Goal: Task Accomplishment & Management: Manage account settings

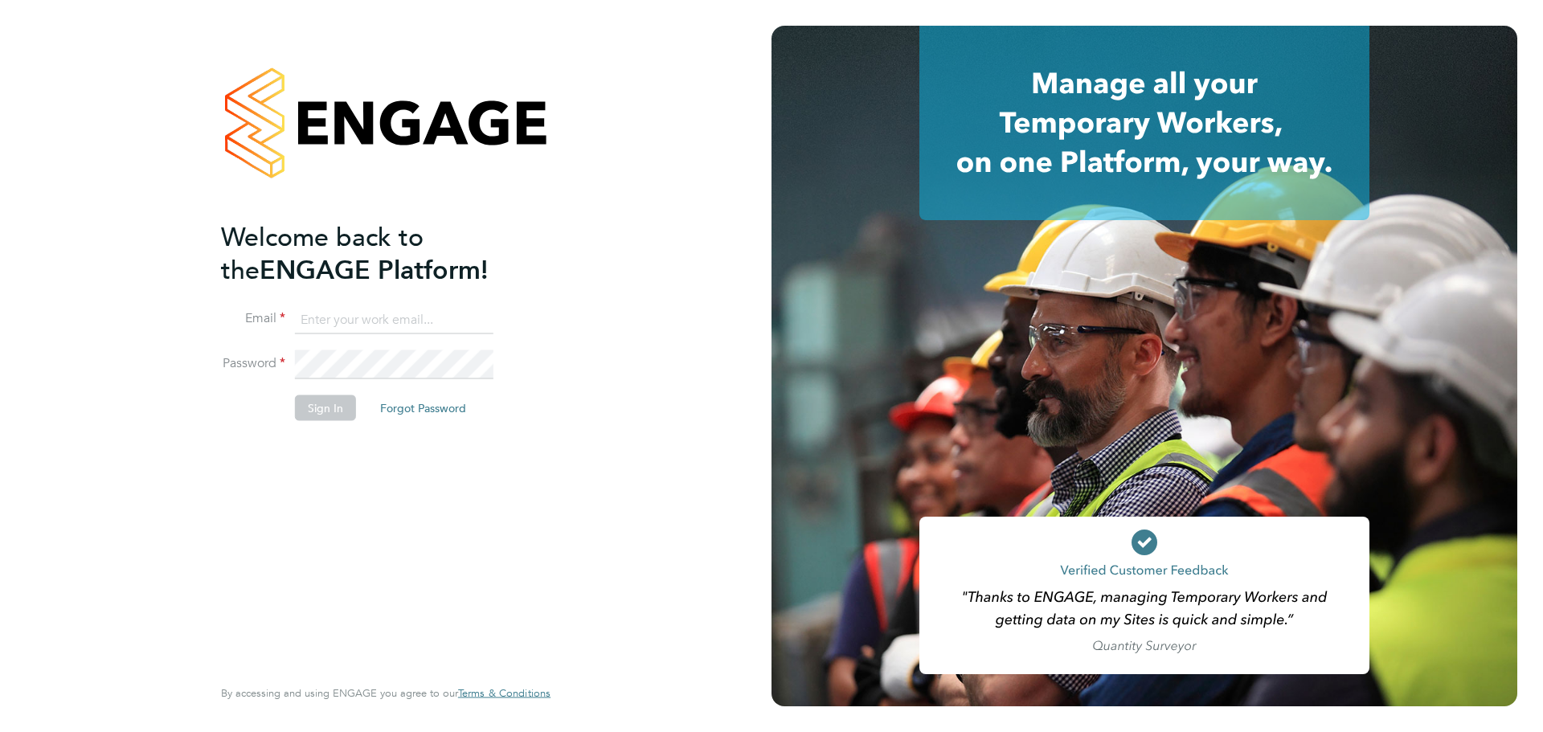
type input "[PERSON_NAME][EMAIL_ADDRESS][DOMAIN_NAME]"
drag, startPoint x: 338, startPoint y: 403, endPoint x: 319, endPoint y: 425, distance: 29.0
click at [325, 420] on fieldset "Email charlotte.lockeridge@randstadcpe.com Password Sign In Forgot Password" at bounding box center [377, 371] width 313 height 132
click at [319, 425] on li "Sign In Forgot Password" at bounding box center [377, 416] width 313 height 42
click at [324, 413] on button "Sign In" at bounding box center [325, 408] width 61 height 26
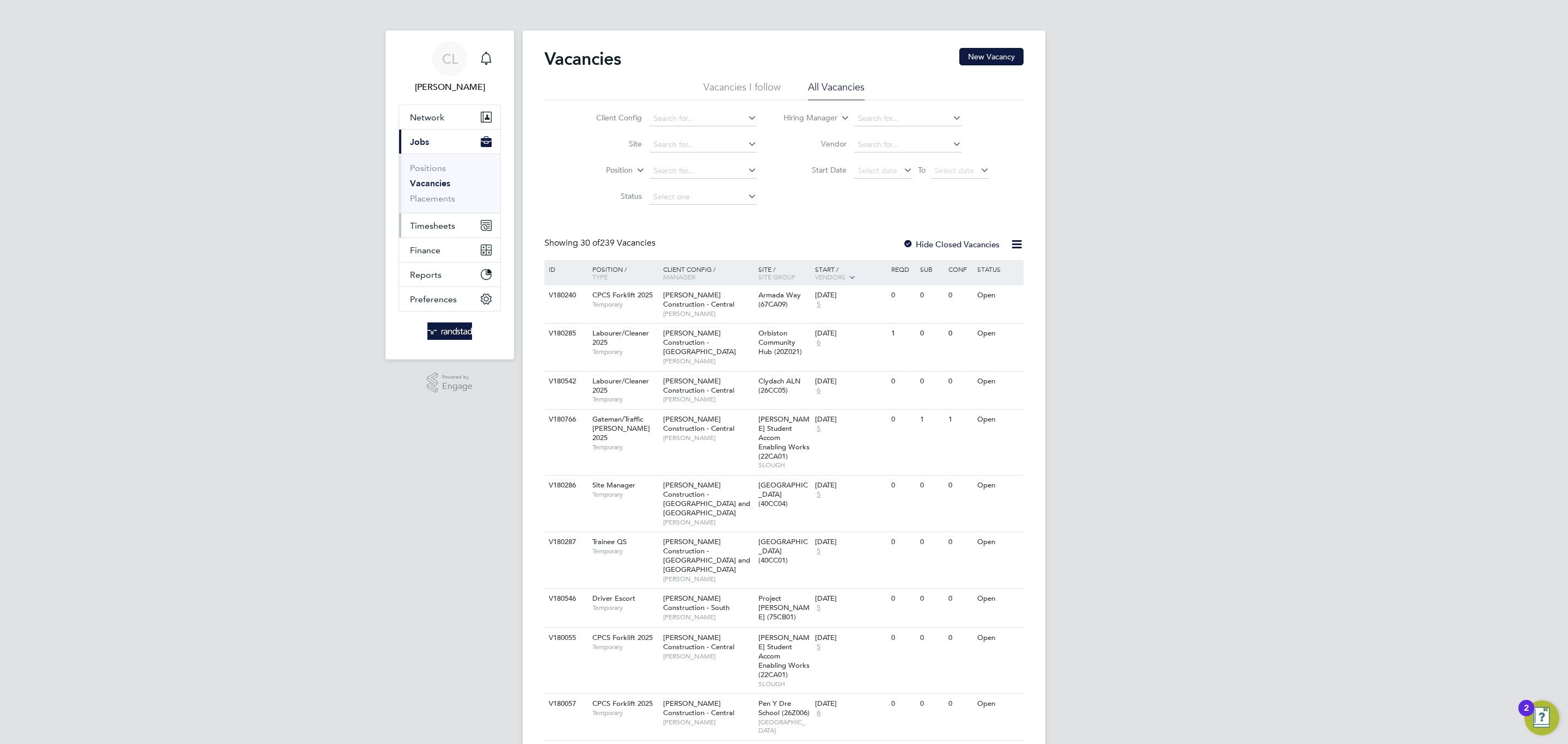
click at [440, 233] on button "Timesheets" at bounding box center [449, 225] width 101 height 24
click at [439, 193] on link "Timesheets" at bounding box center [432, 192] width 45 height 10
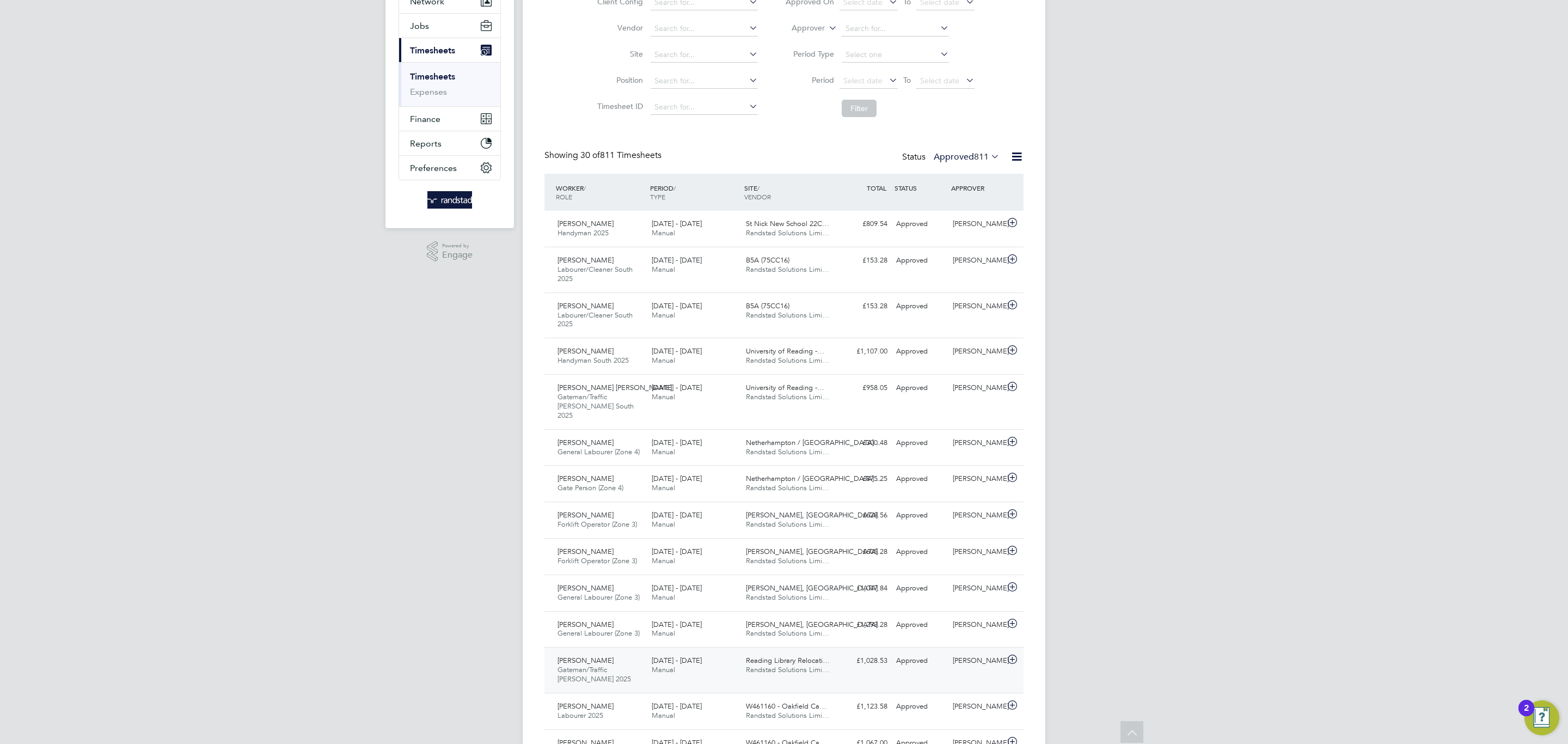
click at [652, 672] on div "20 - 26 Sep 2025 Manual" at bounding box center [694, 665] width 94 height 27
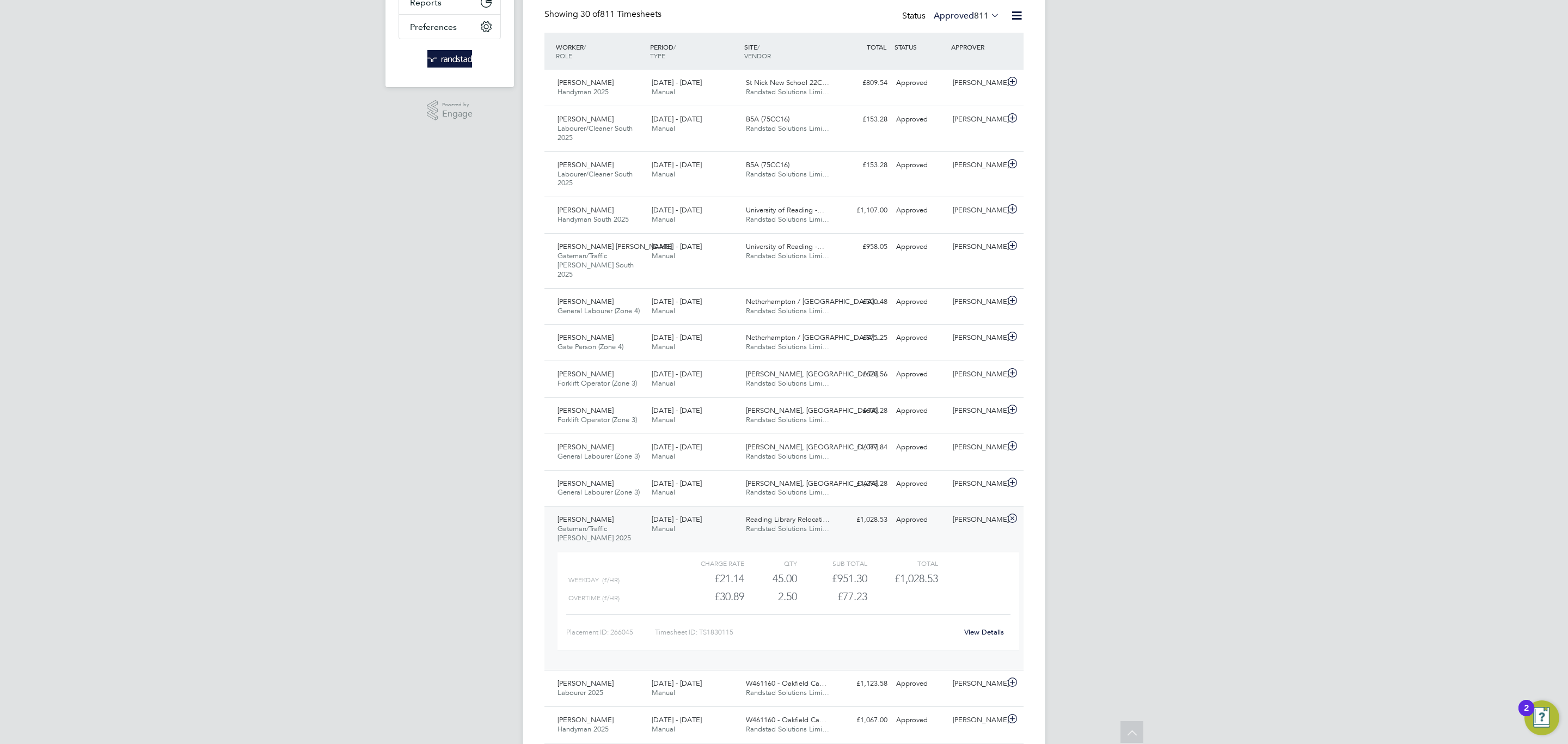
click at [980, 627] on link "View Details" at bounding box center [983, 632] width 40 height 9
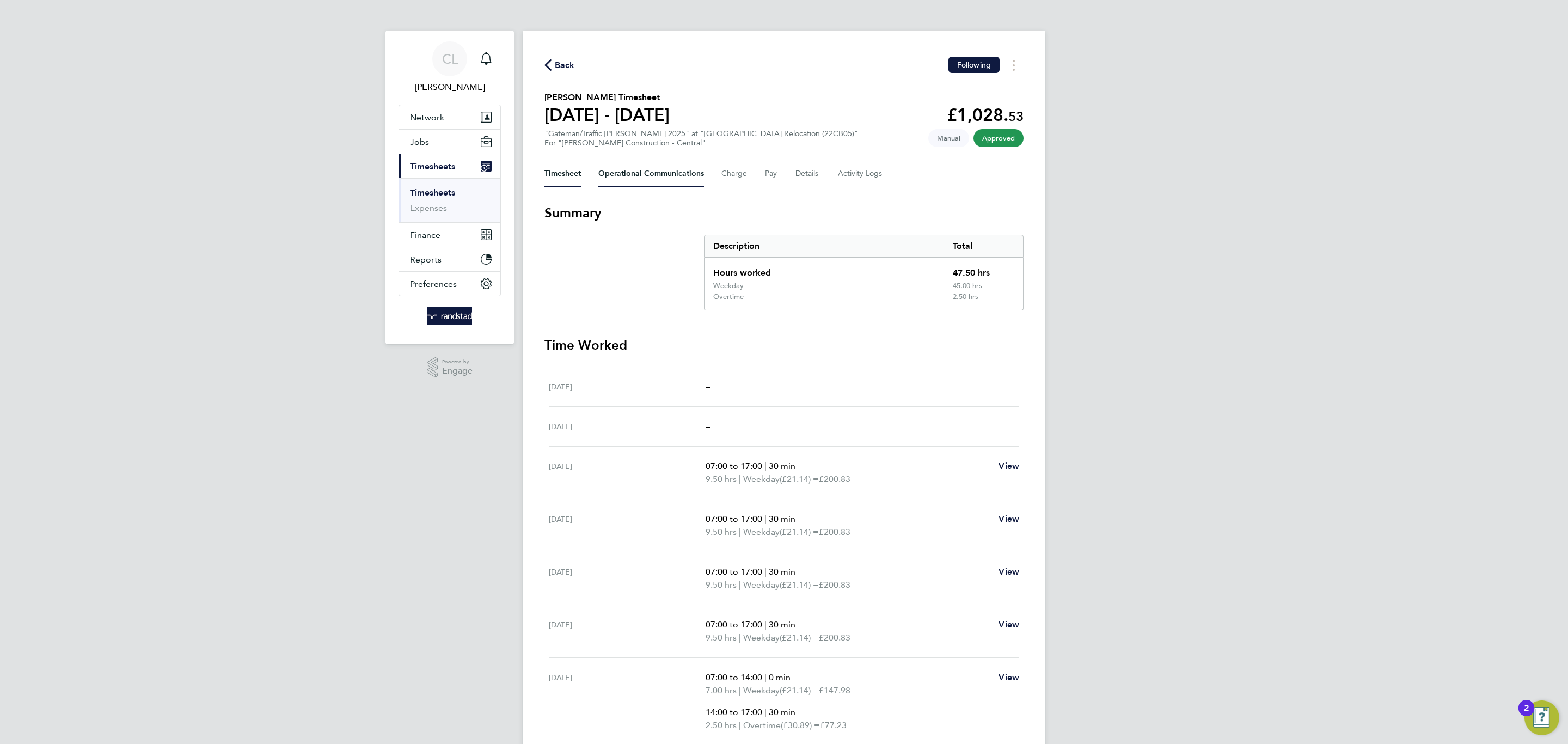
click at [645, 172] on Communications-tab "Operational Communications" at bounding box center [651, 173] width 106 height 26
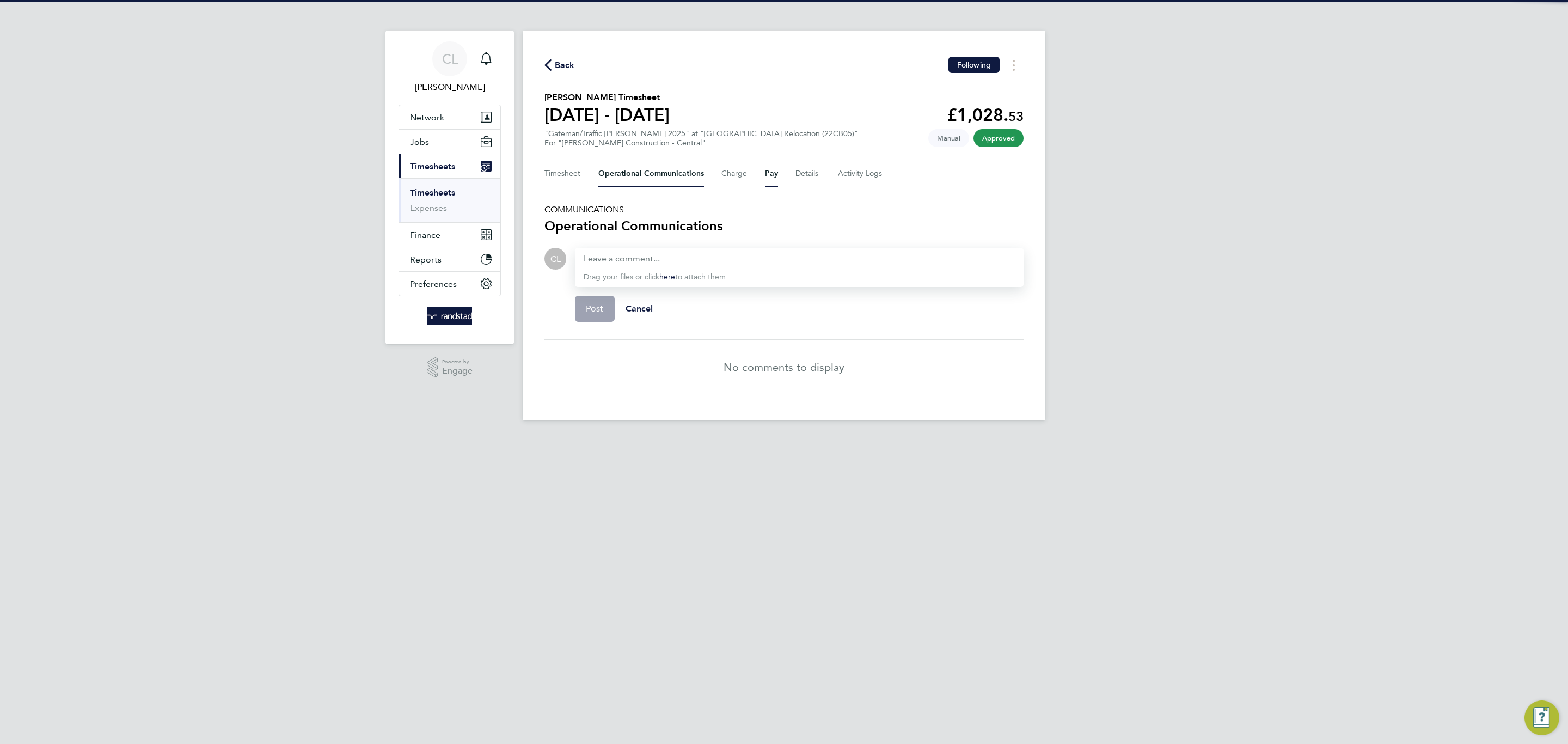
click at [766, 175] on button "Pay" at bounding box center [771, 173] width 13 height 26
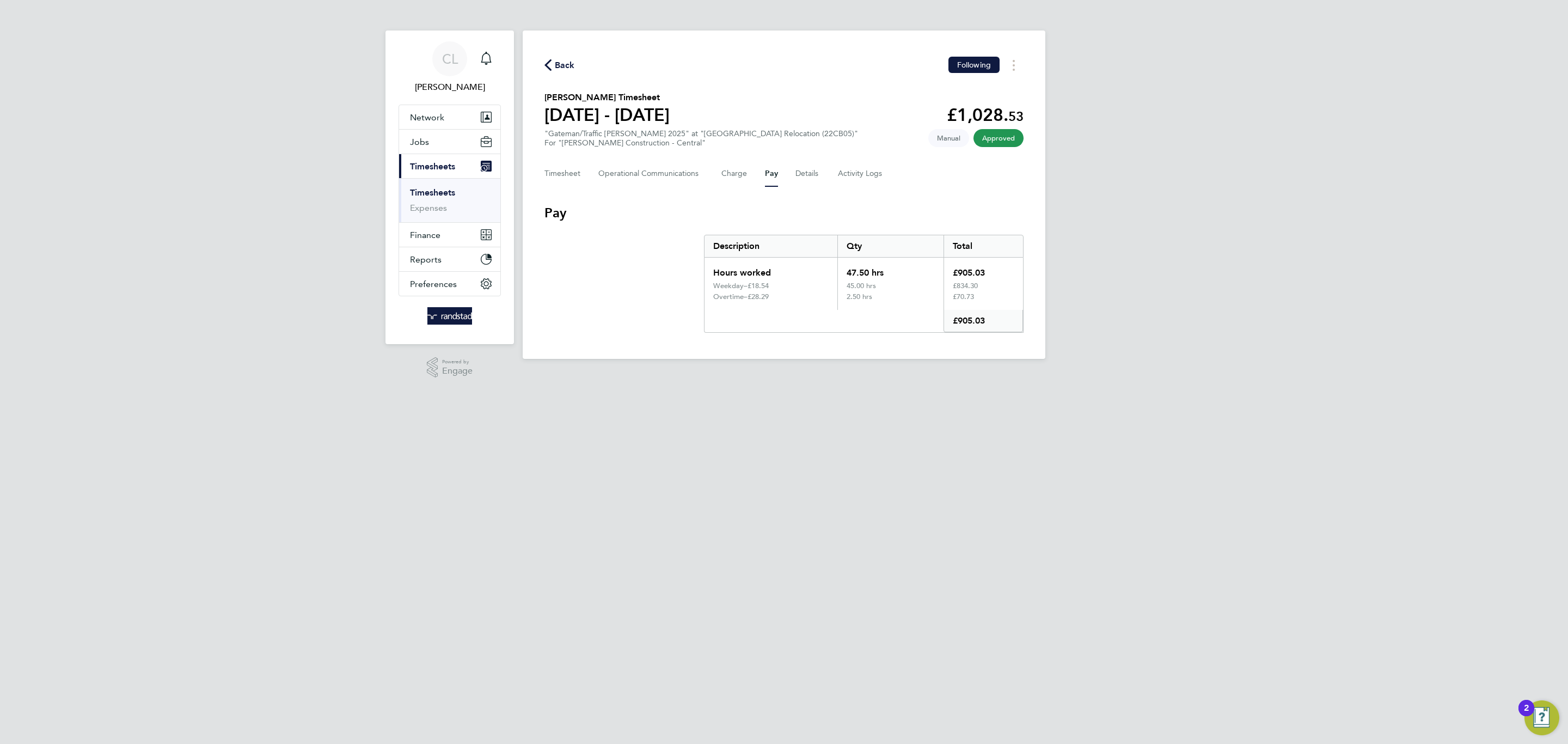
click at [894, 176] on div "Timesheet Operational Communications Charge Pay Details Activity Logs" at bounding box center [784, 173] width 479 height 26
click at [863, 171] on Logs-tab "Activity Logs" at bounding box center [861, 173] width 46 height 26
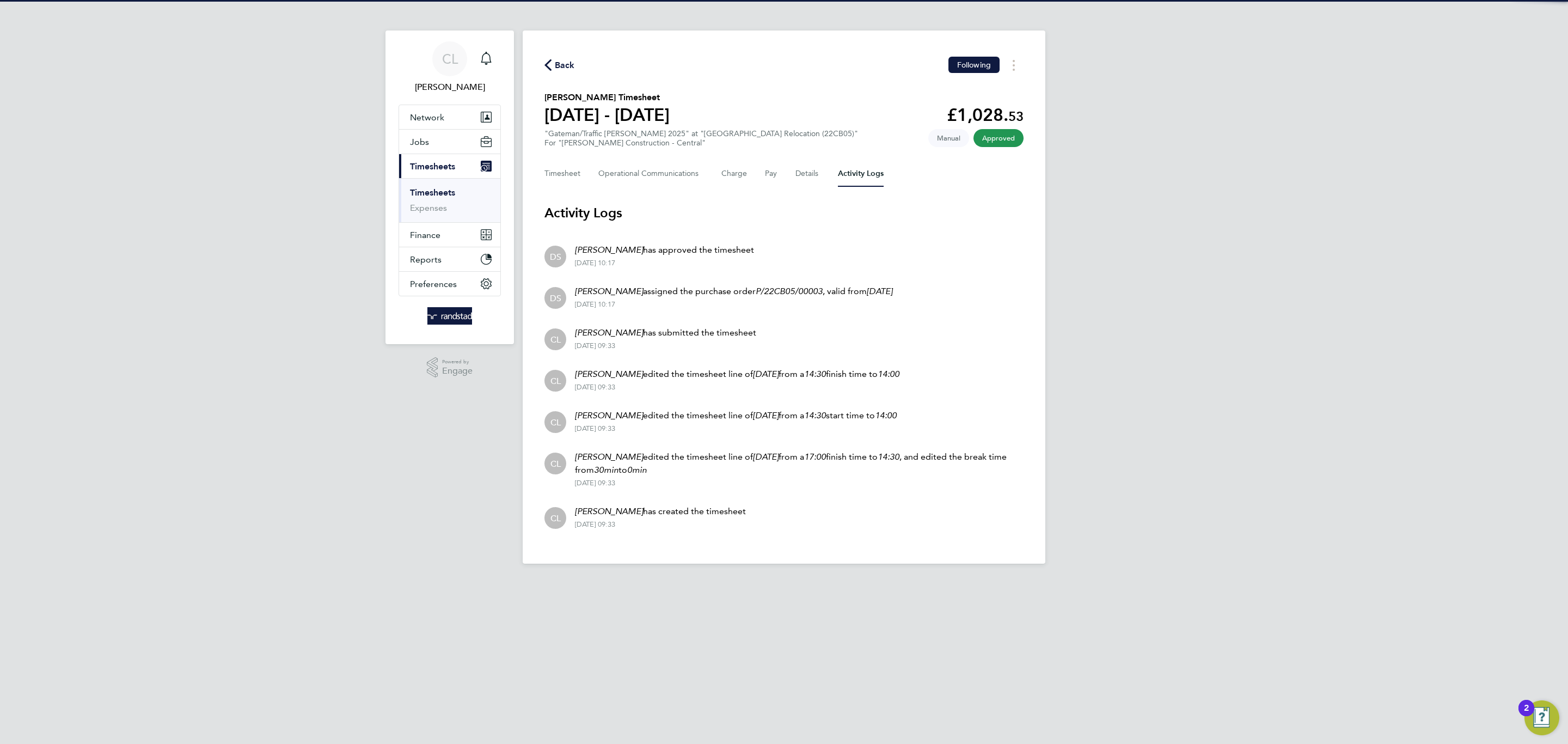
click at [759, 171] on div "Timesheet Operational Communications Charge Pay Details Activity Logs" at bounding box center [784, 173] width 479 height 26
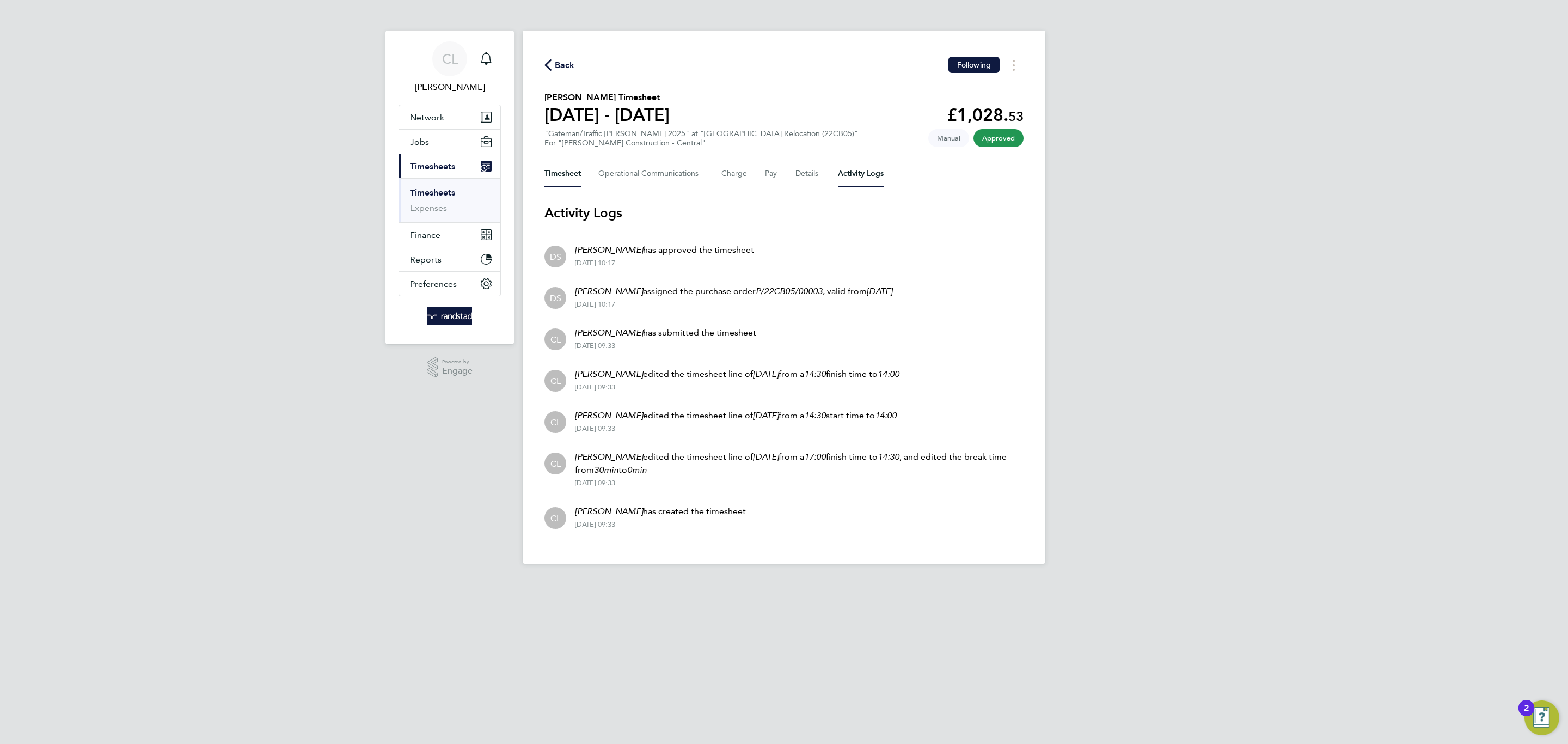
click at [551, 184] on button "Timesheet" at bounding box center [563, 173] width 37 height 26
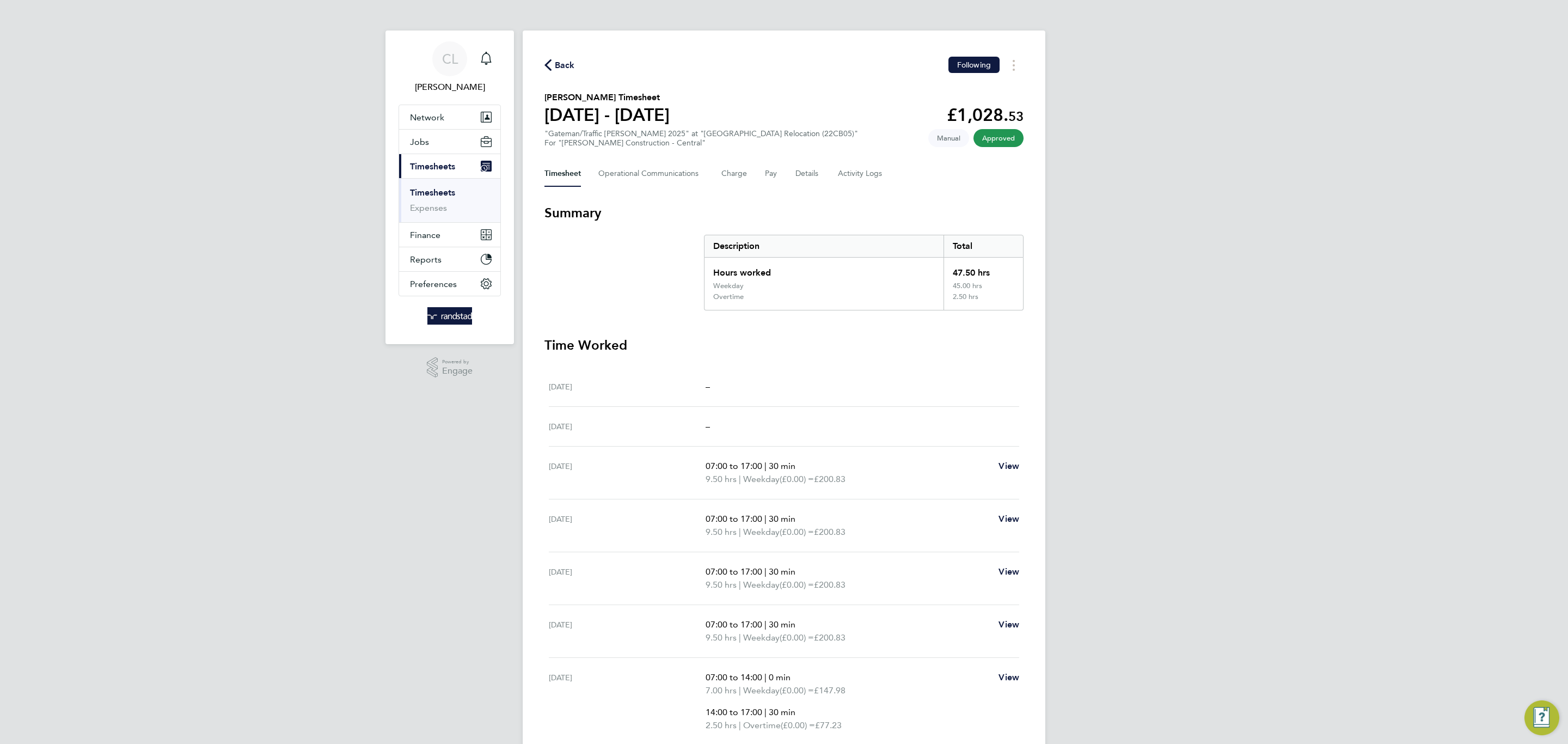
click at [758, 173] on div "Timesheet Operational Communications Charge Pay Details Activity Logs" at bounding box center [784, 173] width 479 height 26
click at [771, 176] on button "Pay" at bounding box center [771, 173] width 13 height 26
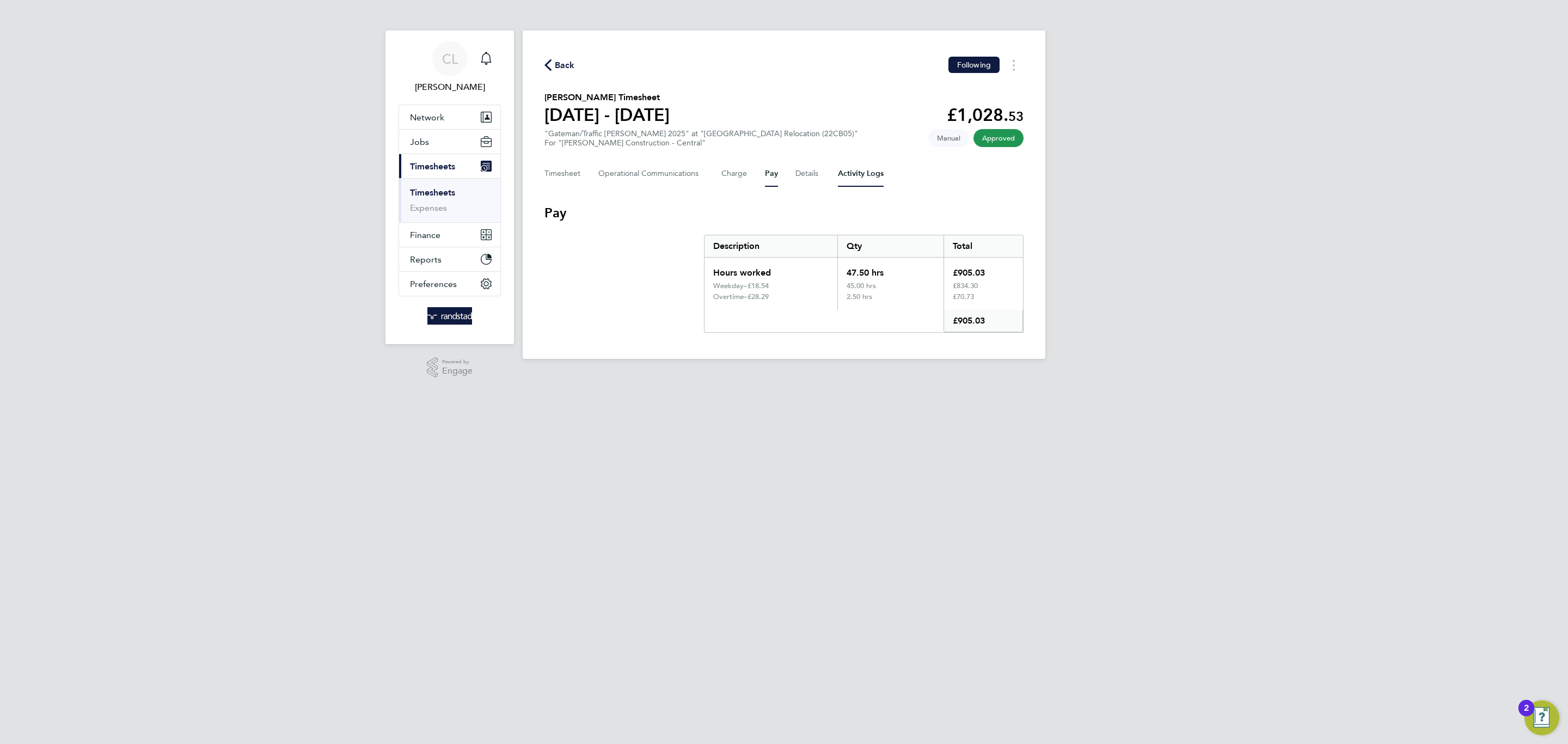
click at [847, 176] on Logs-tab "Activity Logs" at bounding box center [861, 173] width 46 height 26
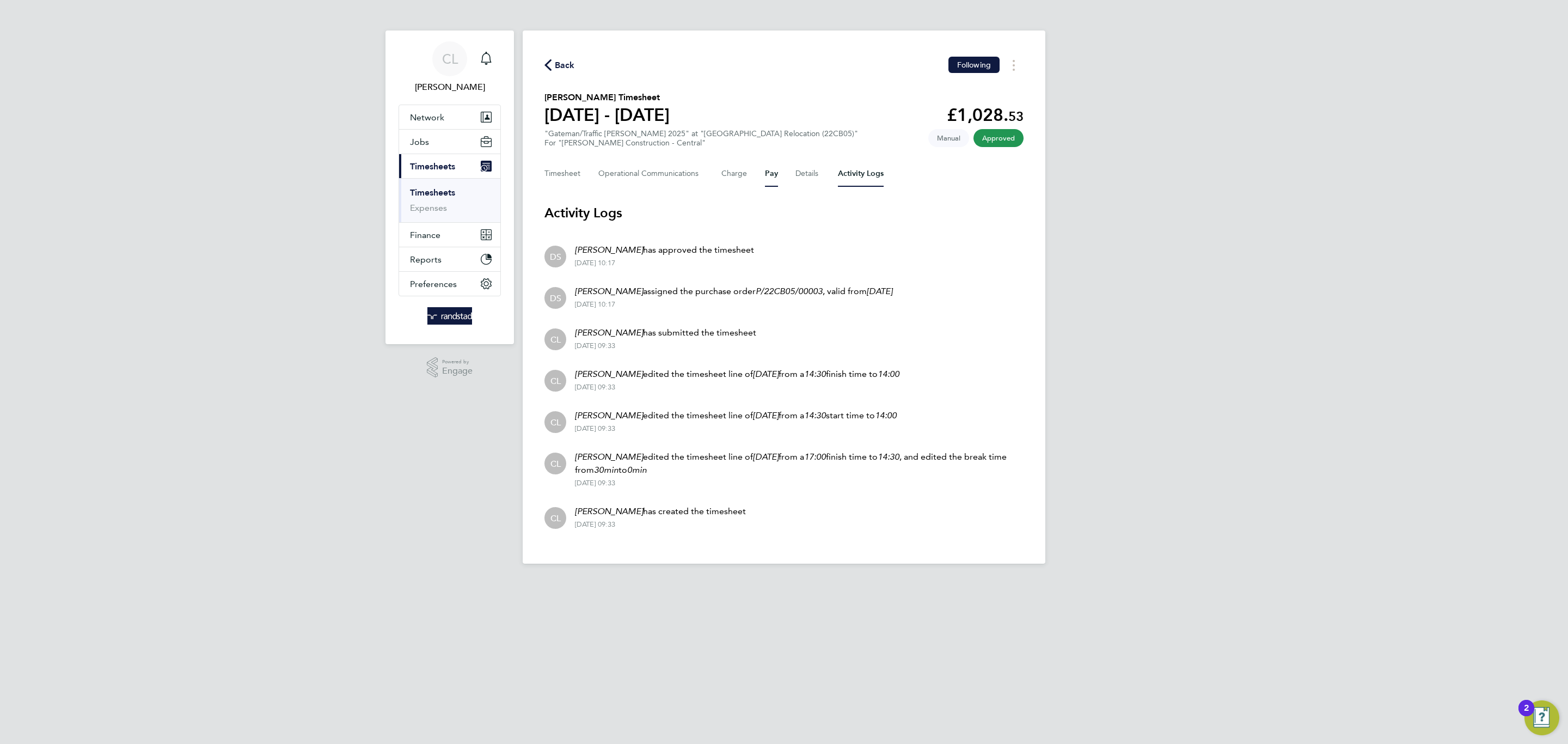
click at [775, 178] on button "Pay" at bounding box center [771, 173] width 13 height 26
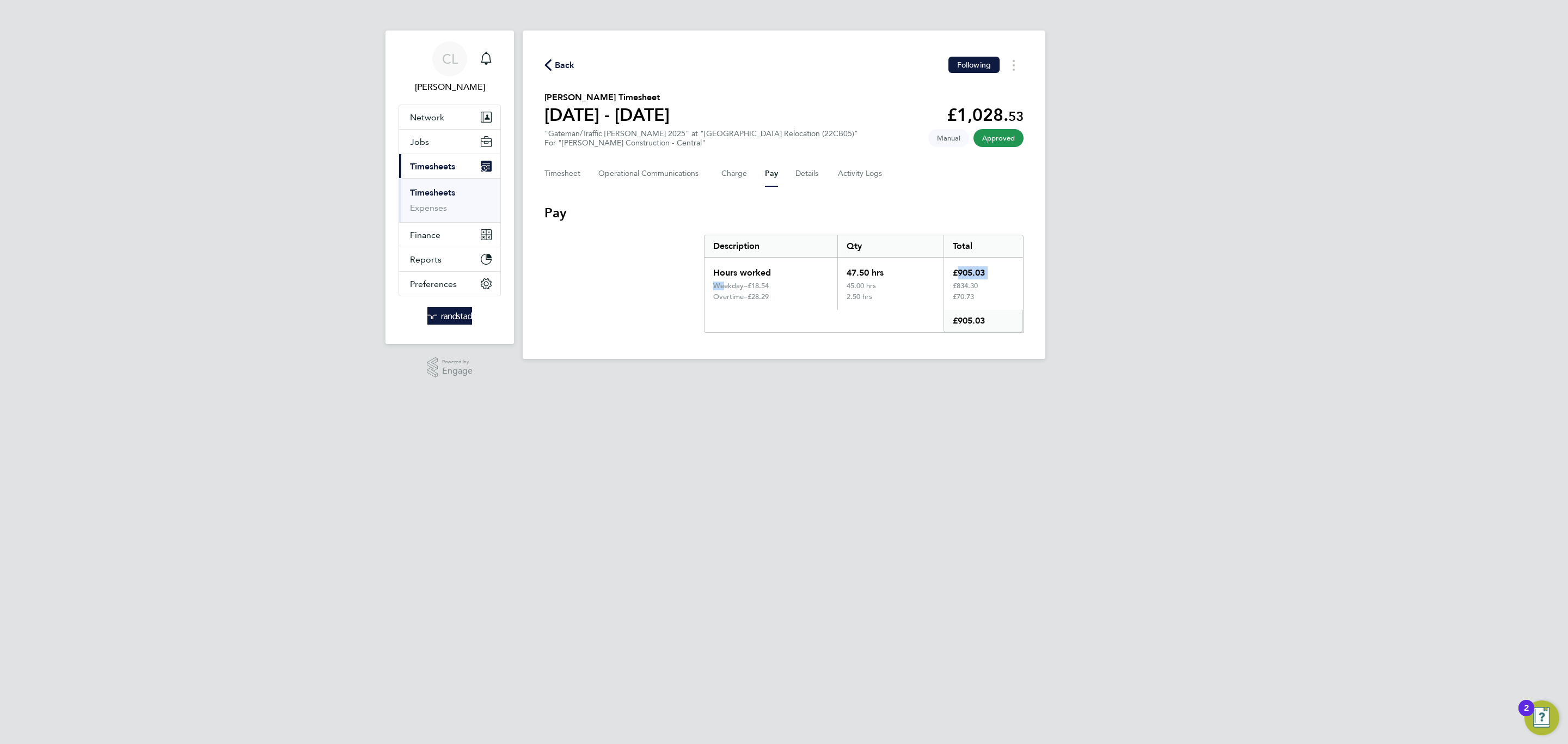
drag, startPoint x: 717, startPoint y: 283, endPoint x: 948, endPoint y: 274, distance: 231.2
click at [948, 274] on div "Hours worked 47.50 hrs £905.03 Weekday – £18.54 45.00 hrs £834.30 Overtime – £2…" at bounding box center [864, 295] width 320 height 75
drag, startPoint x: 714, startPoint y: 295, endPoint x: 793, endPoint y: 296, distance: 79.0
click at [793, 296] on div "Overtime – £28.29" at bounding box center [771, 302] width 133 height 18
